Goal: Obtain resource: Obtain resource

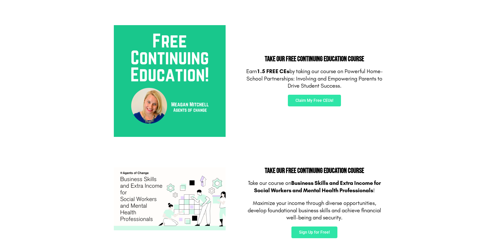
scroll to position [152, 0]
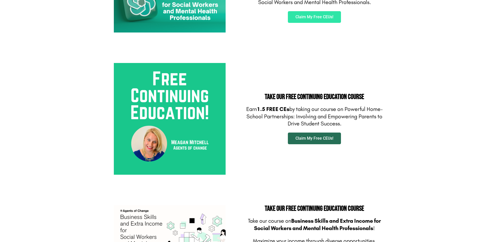
click at [322, 137] on span "Claim My Free CEUs!" at bounding box center [315, 138] width 38 height 4
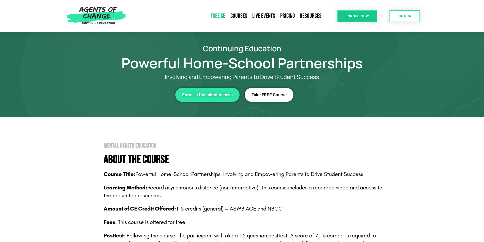
click at [226, 16] on link "Free CE" at bounding box center [218, 16] width 20 height 12
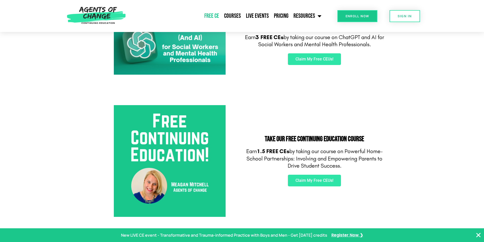
scroll to position [102, 0]
